Goal: Register for event/course

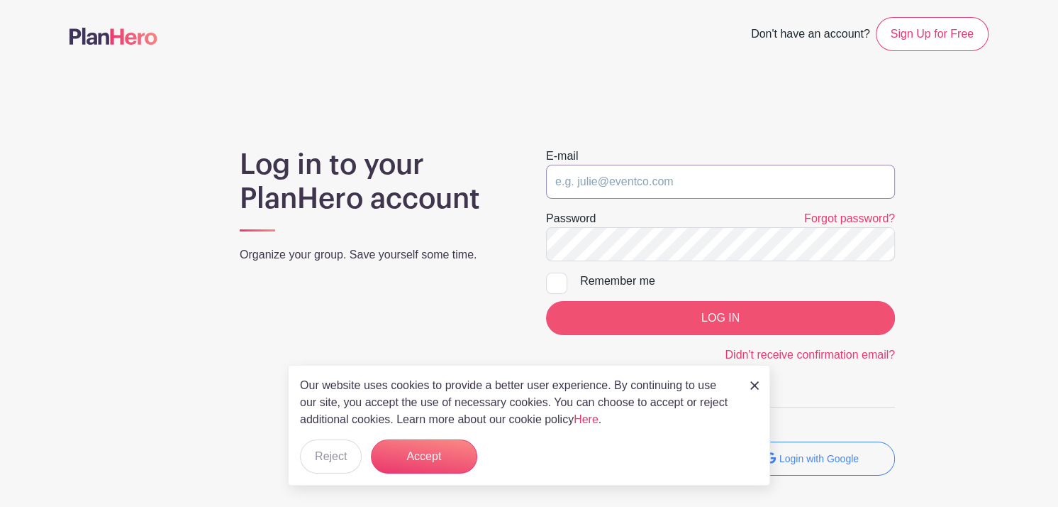
type input "[PERSON_NAME][EMAIL_ADDRESS][DOMAIN_NAME]"
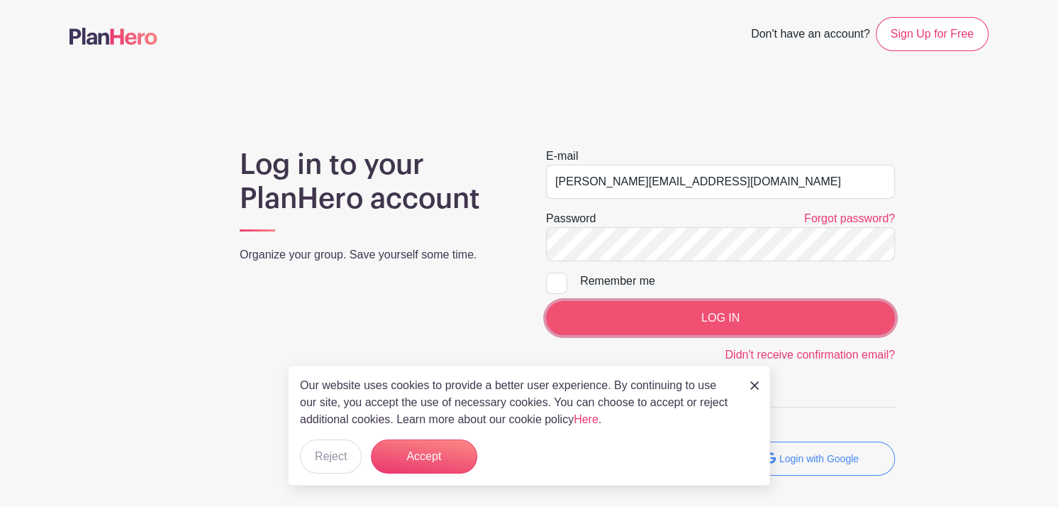
click at [786, 312] on input "LOG IN" at bounding box center [720, 318] width 349 height 34
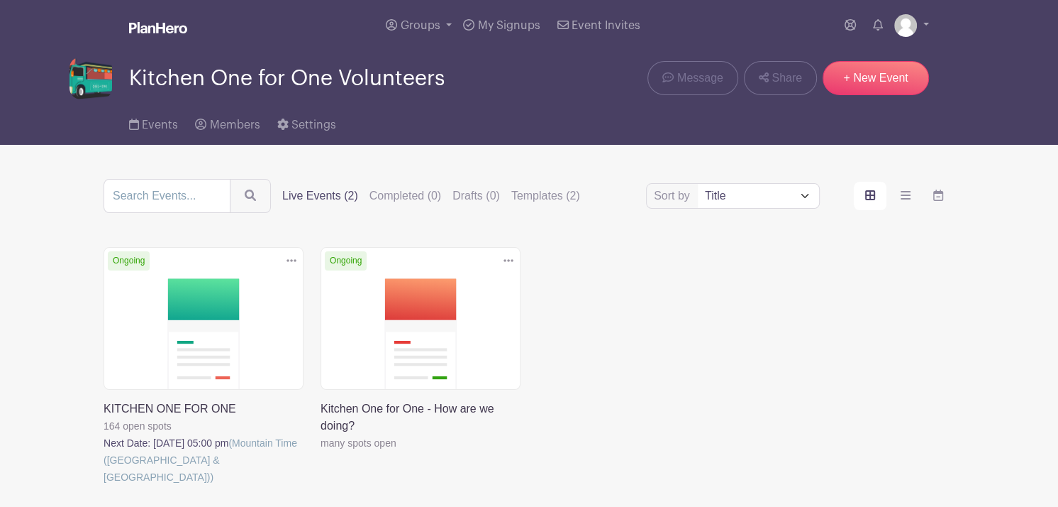
click at [104, 485] on link at bounding box center [104, 485] width 0 height 0
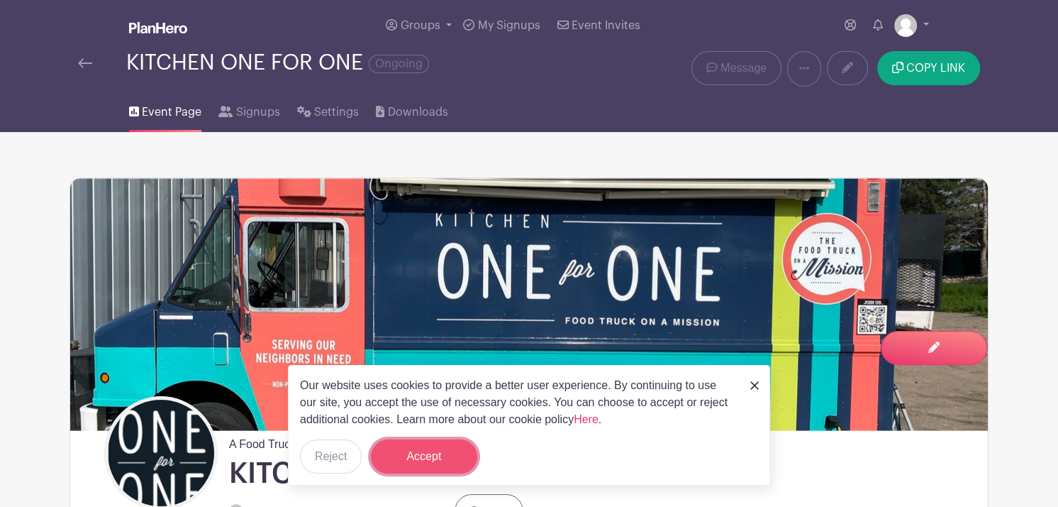
drag, startPoint x: 1061, startPoint y: 133, endPoint x: 420, endPoint y: 456, distance: 718.2
click at [420, 456] on button "Accept" at bounding box center [424, 456] width 106 height 34
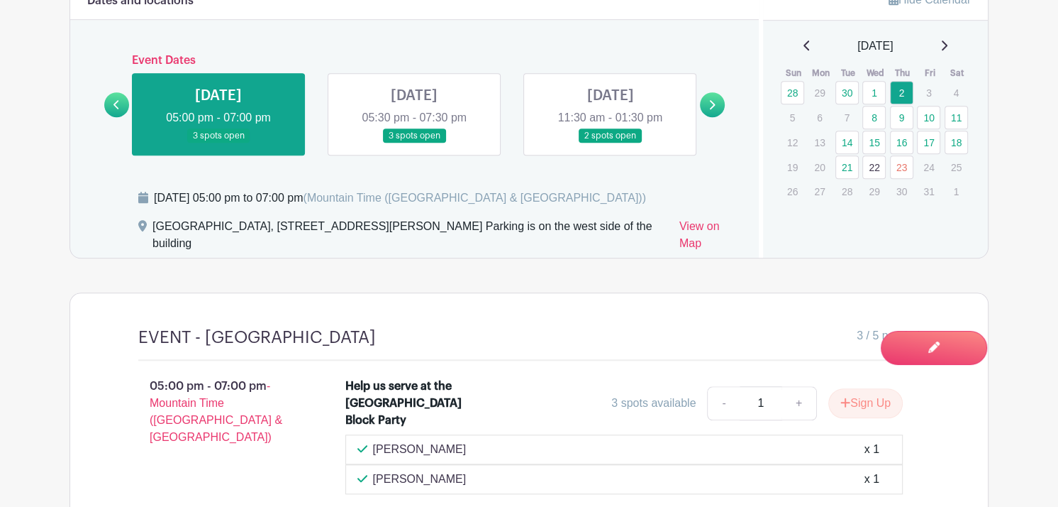
scroll to position [956, 0]
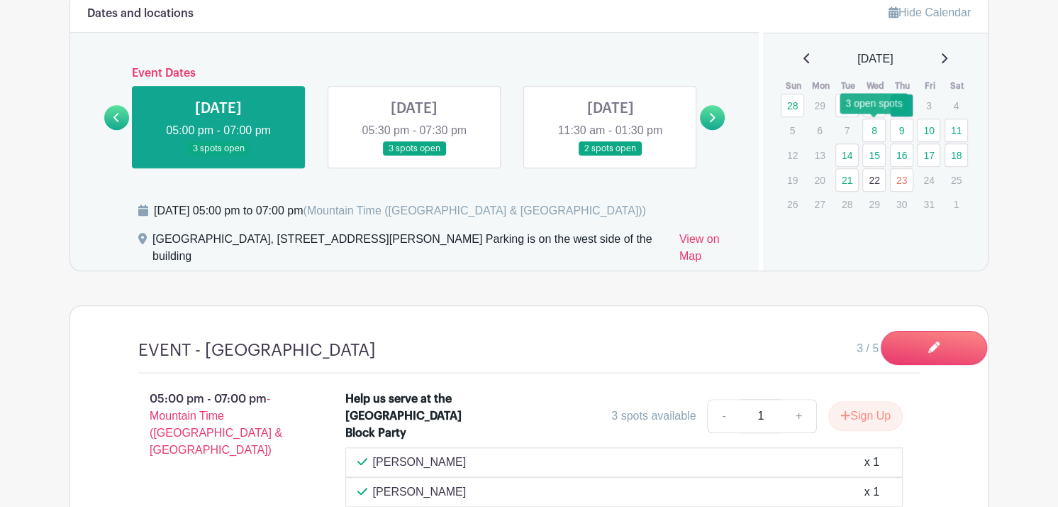
click at [871, 131] on link "8" at bounding box center [874, 129] width 23 height 23
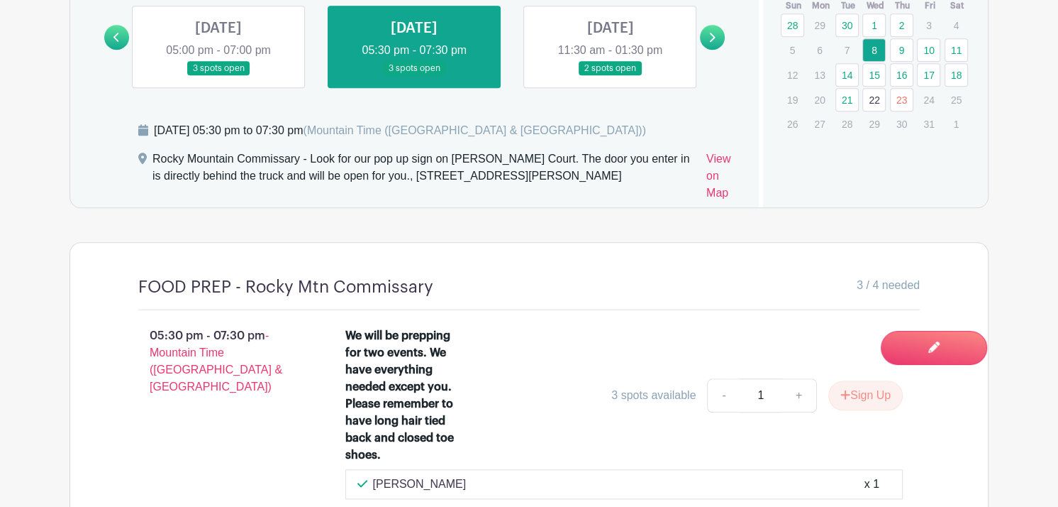
scroll to position [1040, 0]
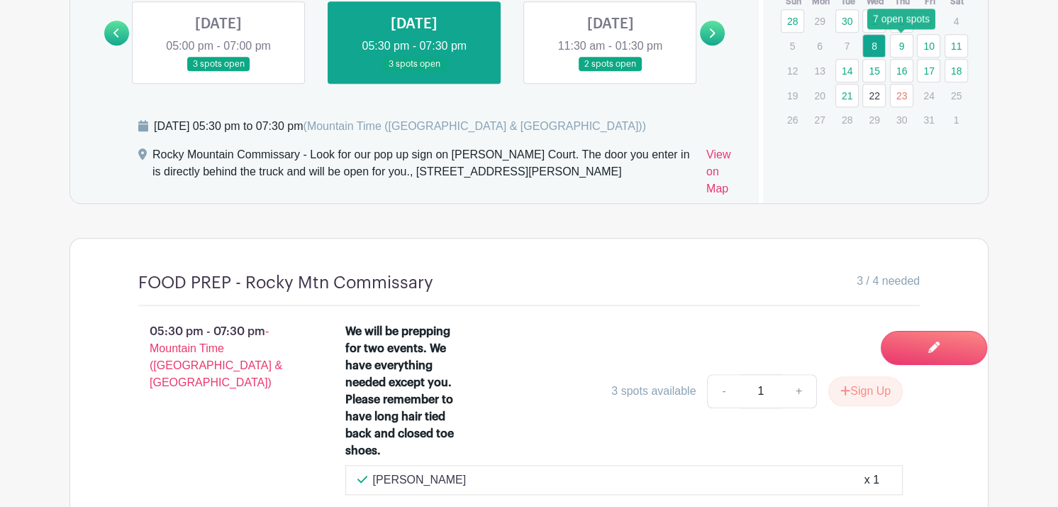
click at [900, 42] on link "9" at bounding box center [901, 45] width 23 height 23
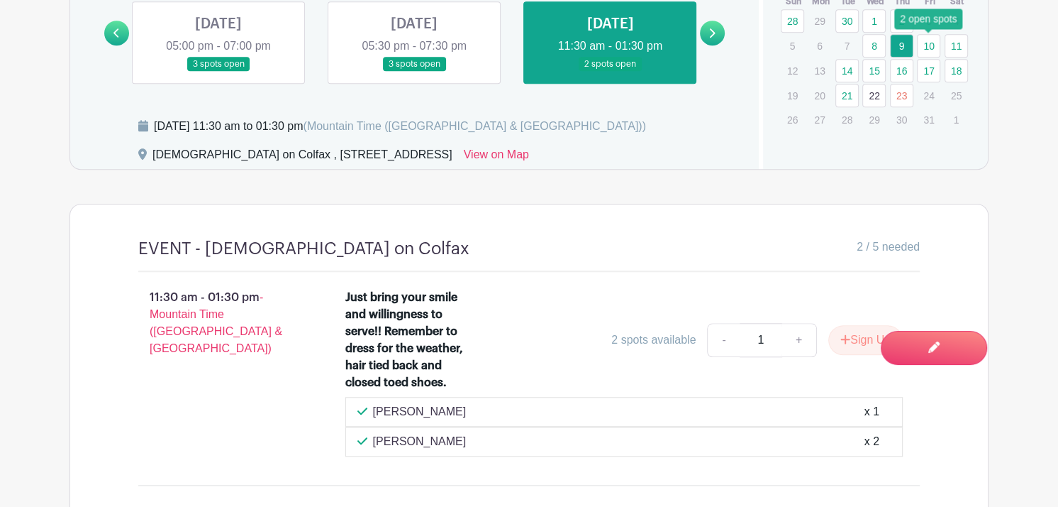
click at [929, 51] on link "10" at bounding box center [928, 45] width 23 height 23
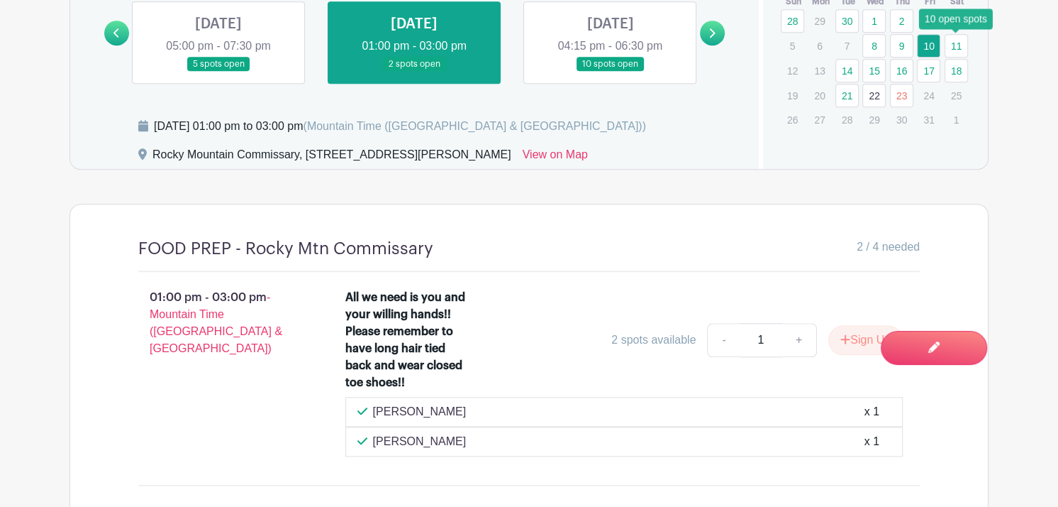
click at [957, 50] on link "11" at bounding box center [956, 45] width 23 height 23
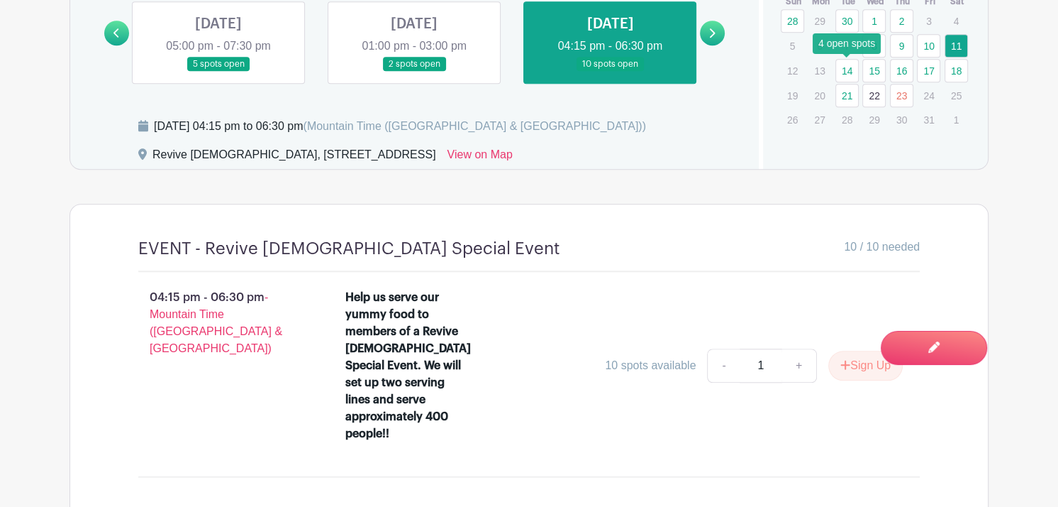
click at [853, 72] on link "14" at bounding box center [847, 70] width 23 height 23
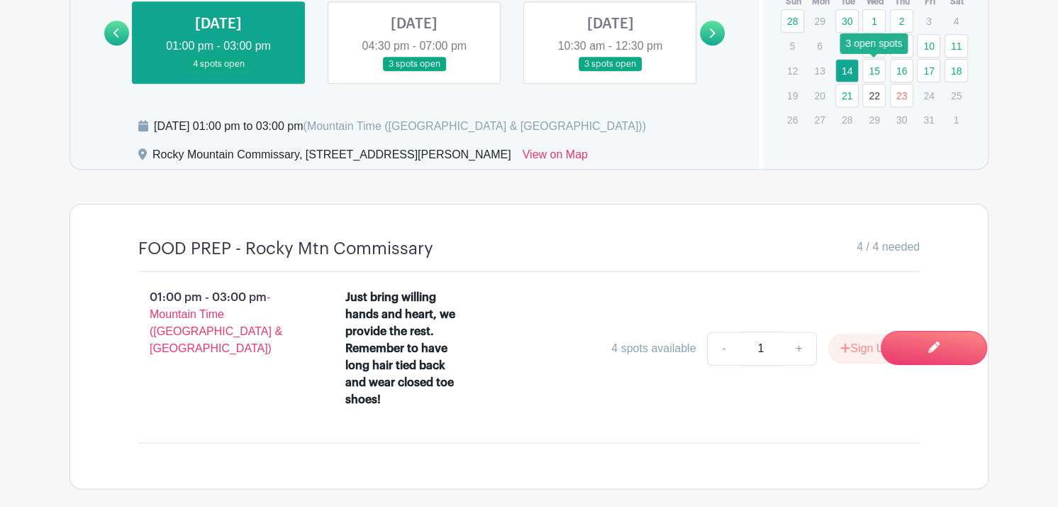
click at [870, 72] on link "15" at bounding box center [874, 70] width 23 height 23
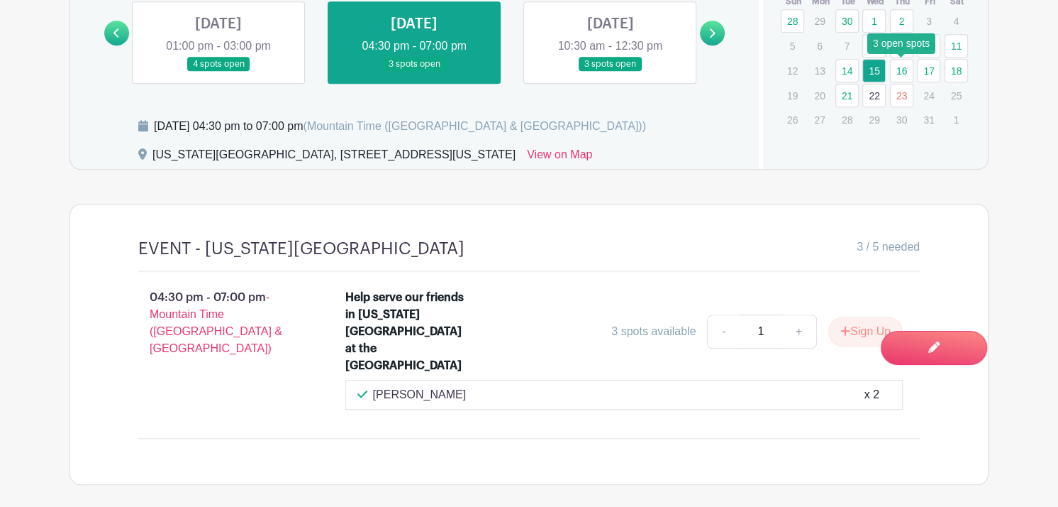
click at [897, 69] on link "16" at bounding box center [901, 70] width 23 height 23
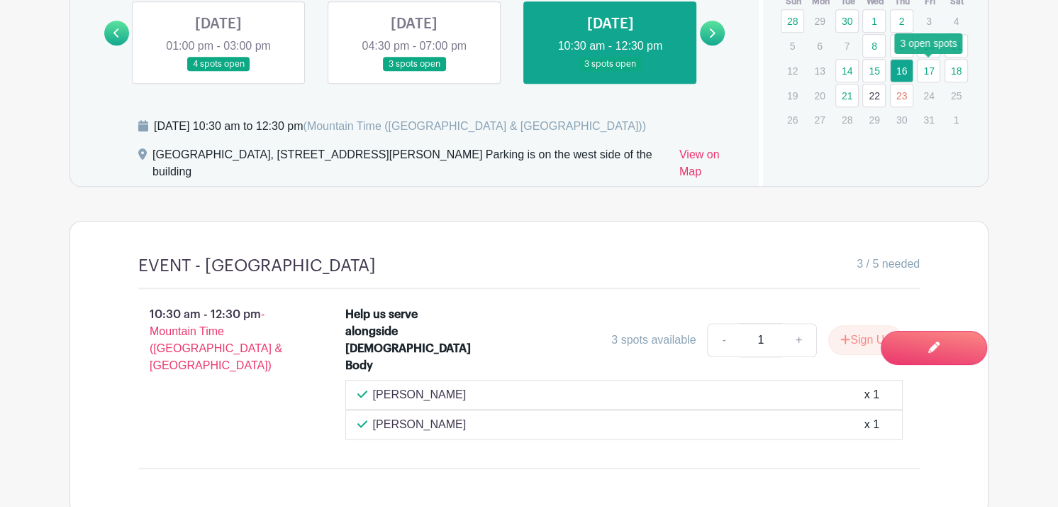
click at [926, 65] on link "17" at bounding box center [928, 70] width 23 height 23
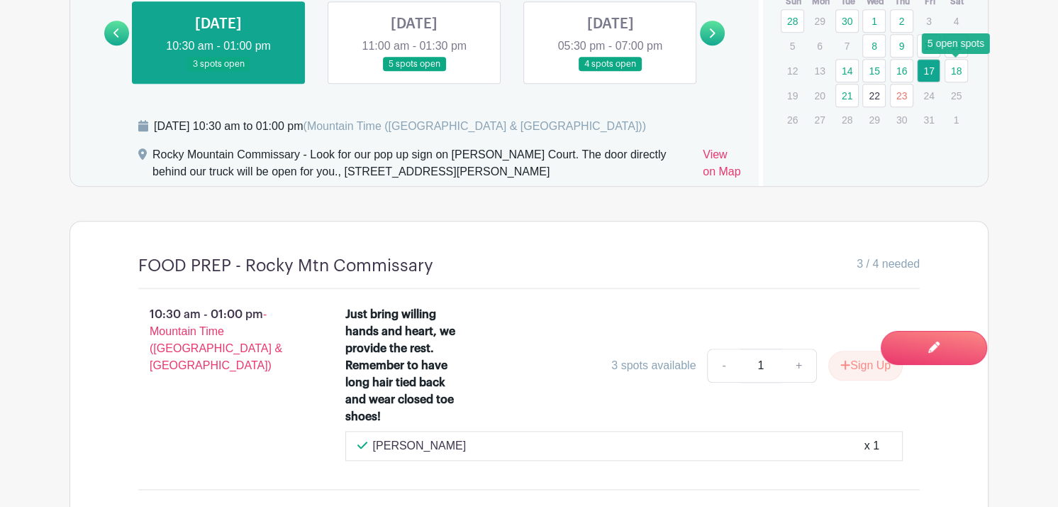
click at [957, 65] on link "18" at bounding box center [956, 70] width 23 height 23
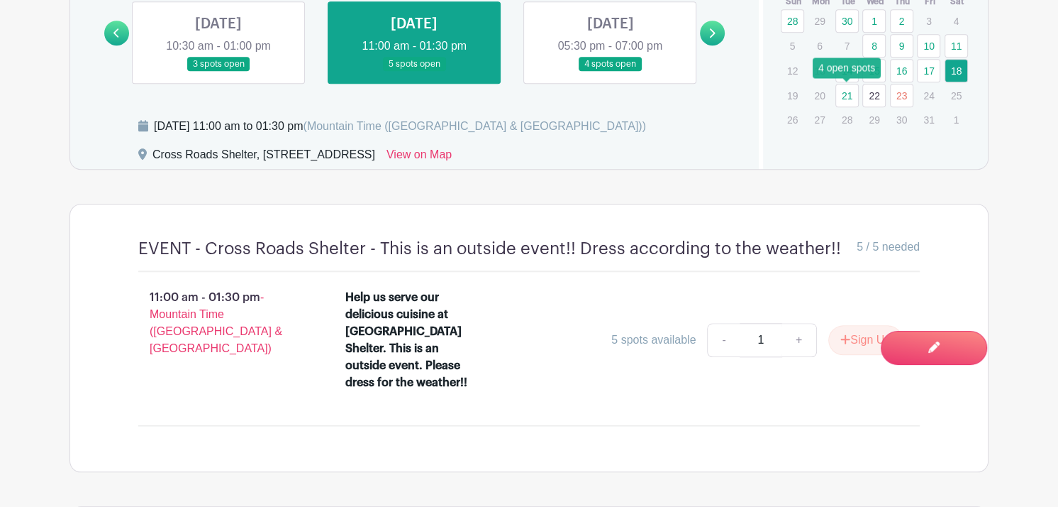
click at [848, 95] on link "21" at bounding box center [847, 95] width 23 height 23
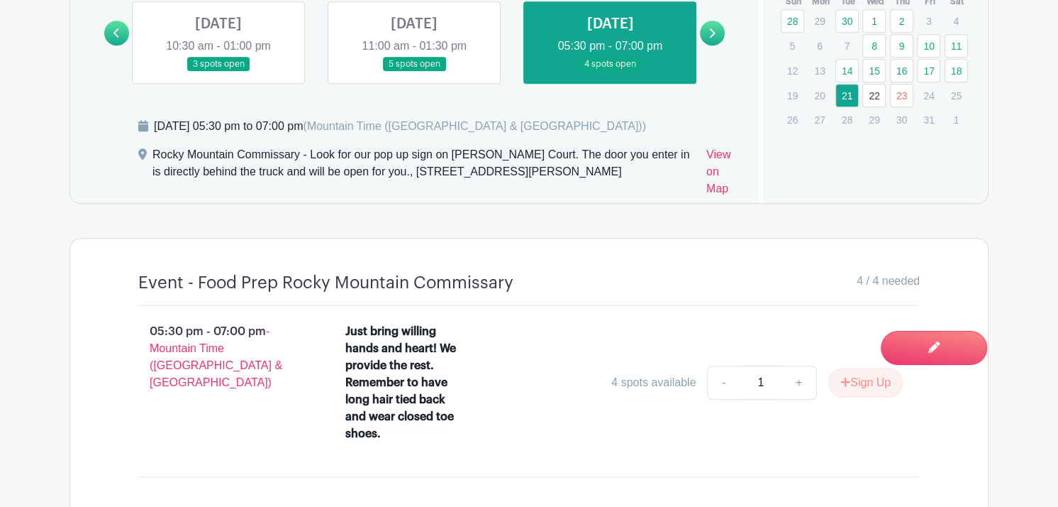
click at [880, 93] on link "22" at bounding box center [874, 95] width 23 height 23
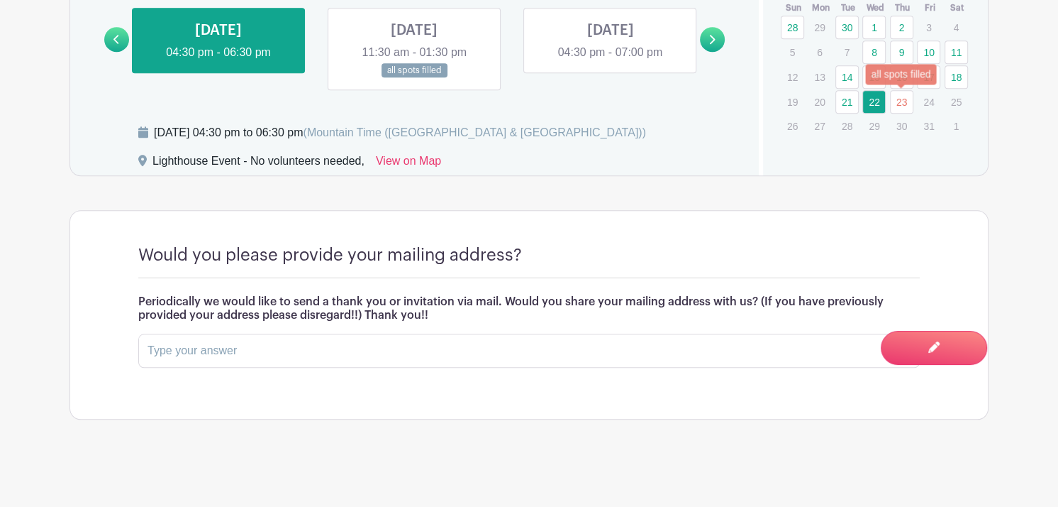
click at [900, 102] on link "23" at bounding box center [901, 101] width 23 height 23
